Goal: Transaction & Acquisition: Purchase product/service

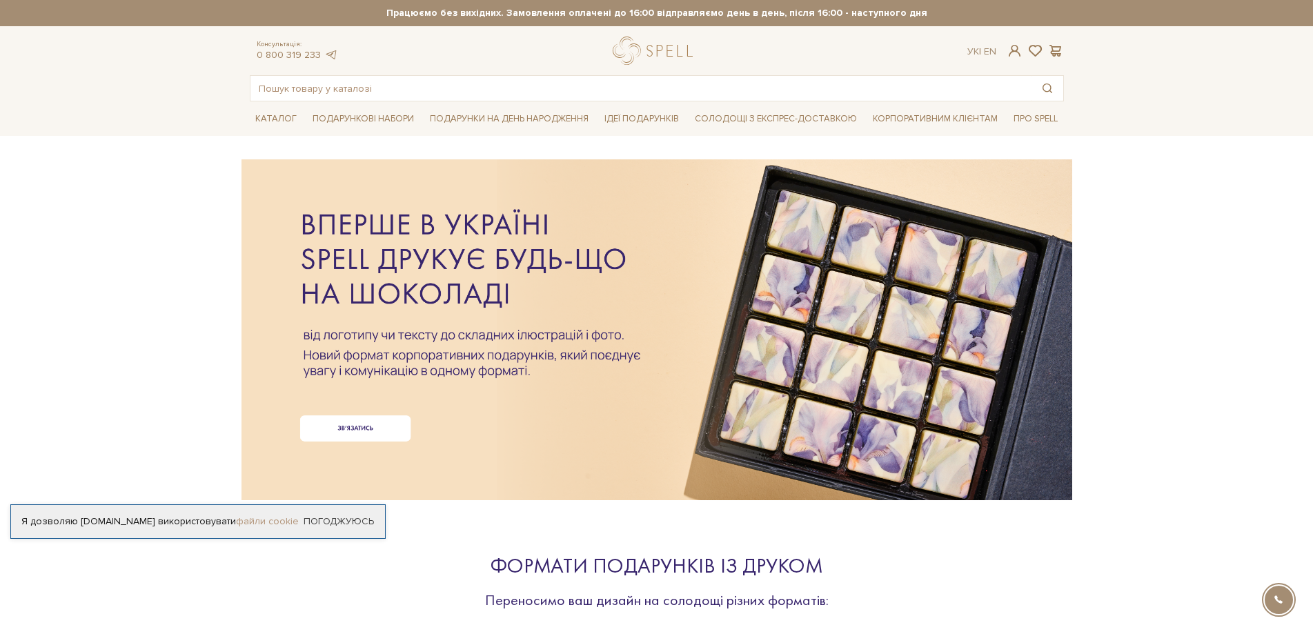
click at [249, 526] on link "файли cookie" at bounding box center [267, 522] width 63 height 12
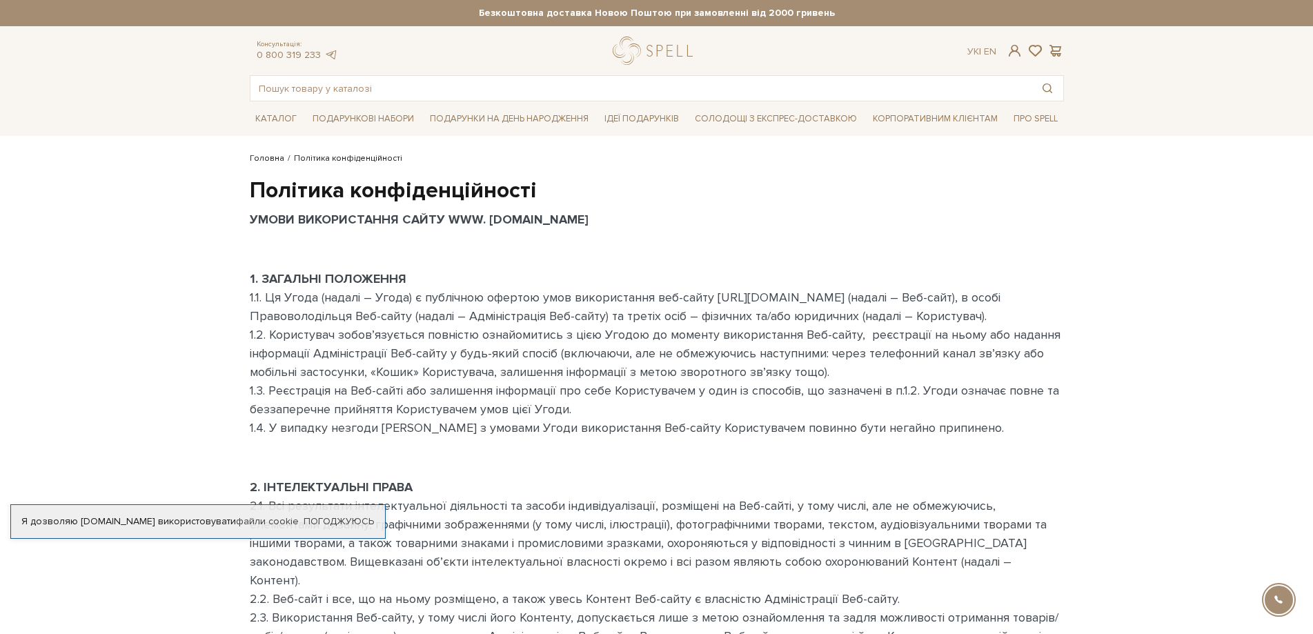
click at [264, 160] on link "Головна" at bounding box center [267, 158] width 35 height 10
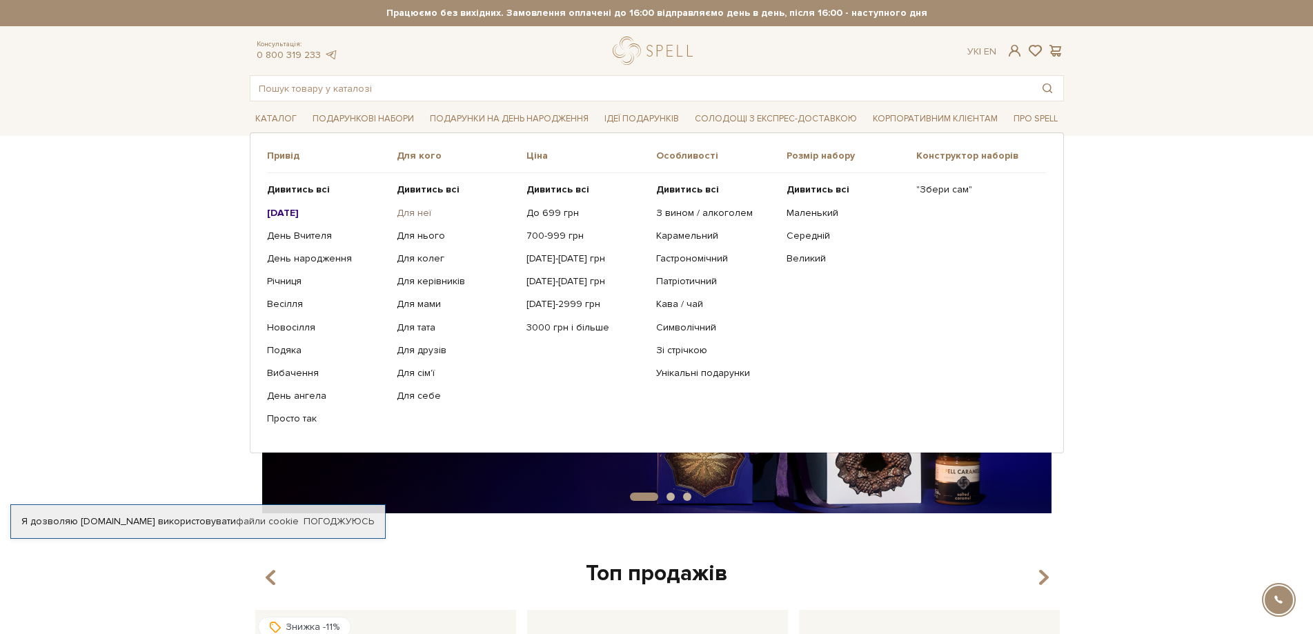
click at [415, 212] on link "Для неї" at bounding box center [456, 213] width 119 height 12
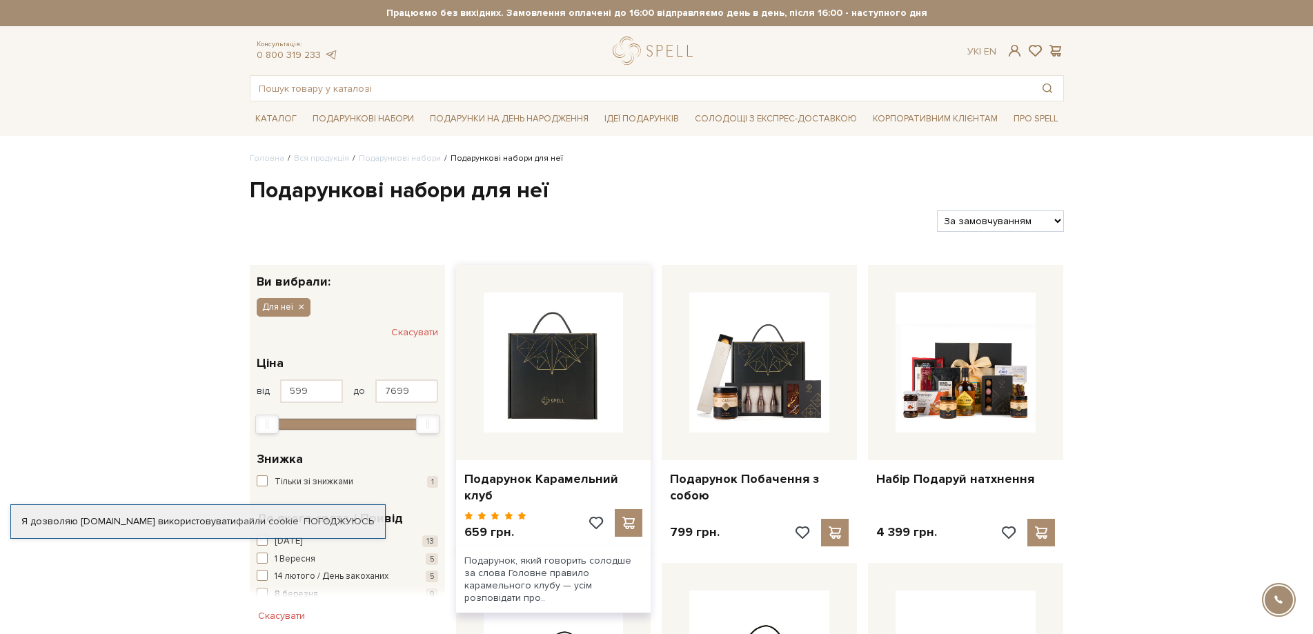
click at [566, 389] on img at bounding box center [554, 363] width 140 height 140
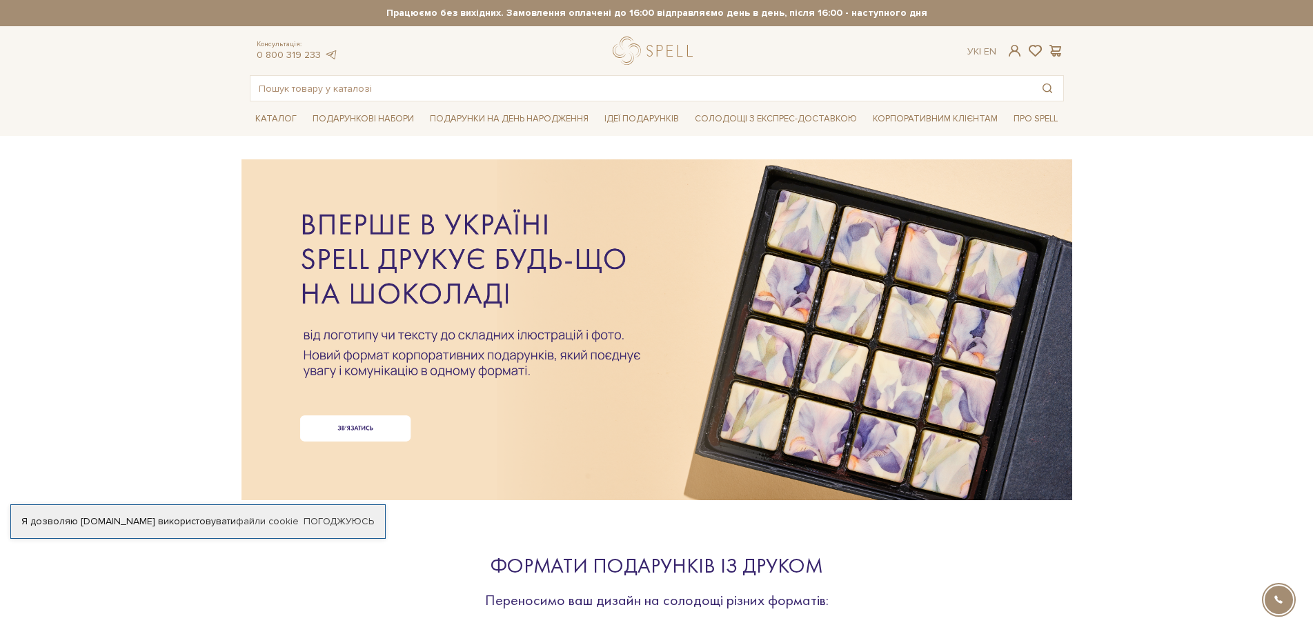
click at [337, 422] on div at bounding box center [657, 307] width 814 height 309
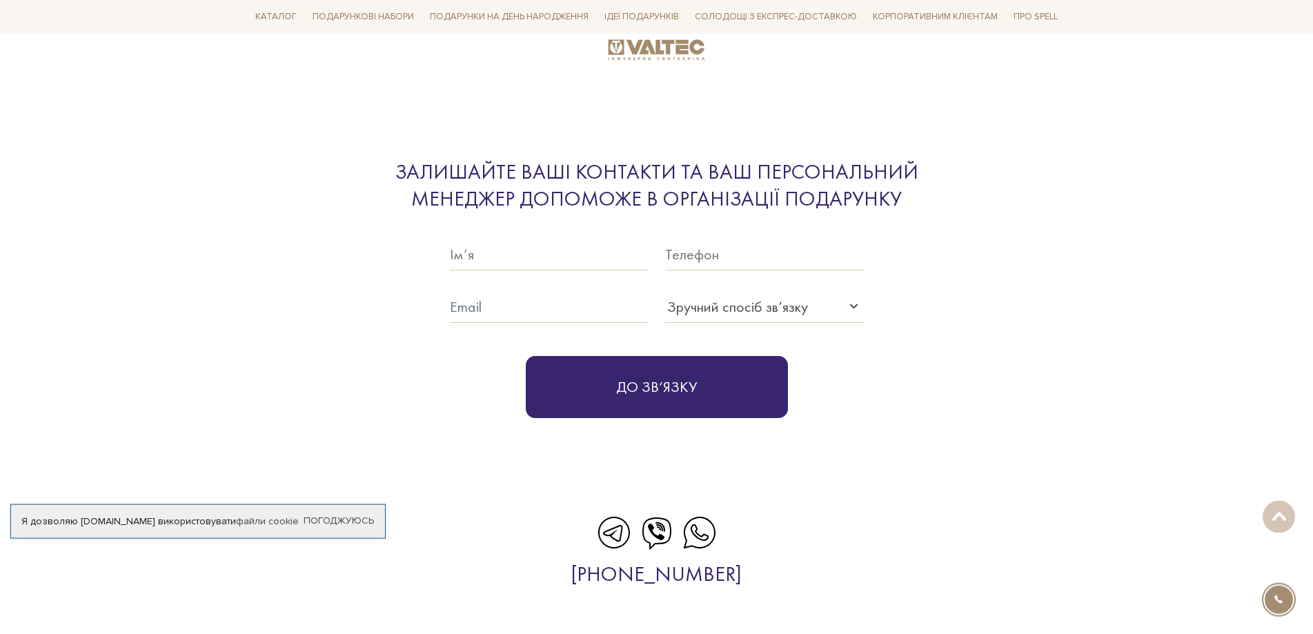
scroll to position [3475, 0]
